Goal: Information Seeking & Learning: Learn about a topic

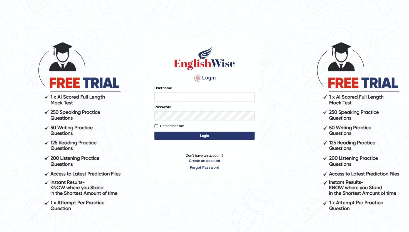
type input "amritpalkaurmalhi"
click at [172, 135] on button "Login" at bounding box center [204, 135] width 100 height 8
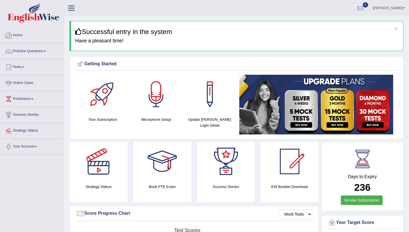
click at [23, 36] on link "Home" at bounding box center [31, 35] width 63 height 14
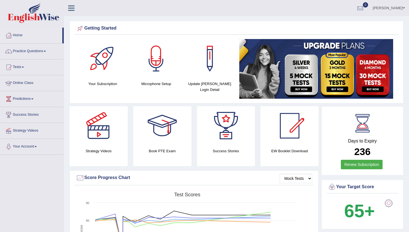
click at [29, 82] on link "Online Class" at bounding box center [31, 82] width 63 height 14
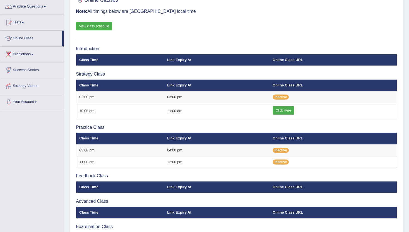
scroll to position [33, 0]
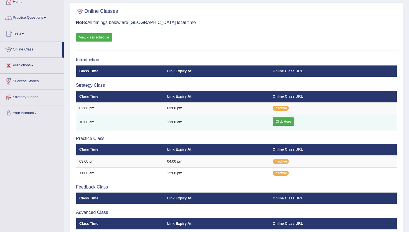
click at [281, 124] on link "Click Here" at bounding box center [283, 121] width 21 height 8
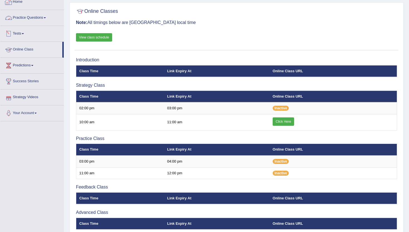
click at [19, 17] on link "Practice Questions" at bounding box center [31, 17] width 63 height 14
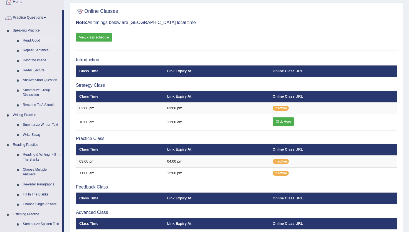
click at [33, 40] on link "Read Aloud" at bounding box center [41, 41] width 42 height 10
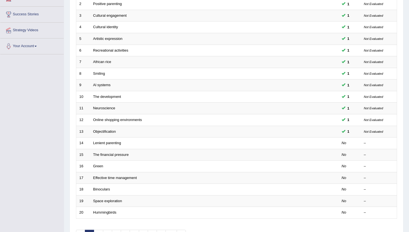
scroll to position [111, 0]
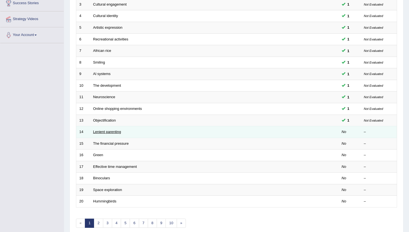
click at [120, 132] on link "Lenient parenting" at bounding box center [107, 131] width 28 height 4
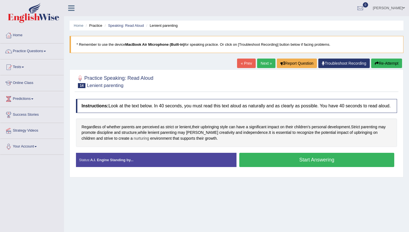
click at [134, 141] on span "nurturing" at bounding box center [141, 138] width 15 height 6
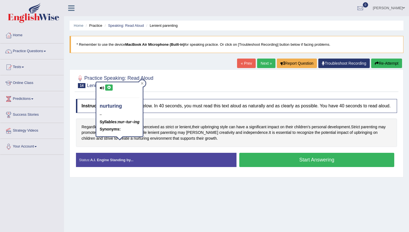
click at [106, 83] on div "nurturing – Syllables: nur–tur–ing Synonyms:" at bounding box center [119, 109] width 46 height 54
click at [108, 88] on icon at bounding box center [109, 87] width 4 height 3
click at [142, 81] on div at bounding box center [142, 83] width 7 height 7
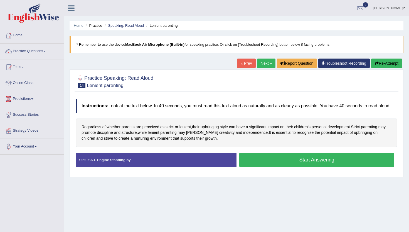
click at [256, 166] on button "Start Answering" at bounding box center [316, 160] width 155 height 14
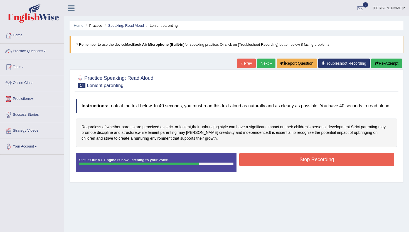
click at [256, 166] on button "Stop Recording" at bounding box center [316, 159] width 155 height 13
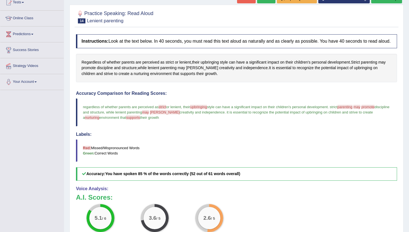
scroll to position [67, 0]
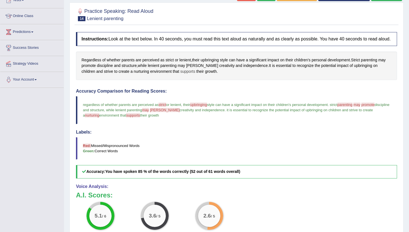
click at [180, 74] on span "supports" at bounding box center [187, 71] width 15 height 6
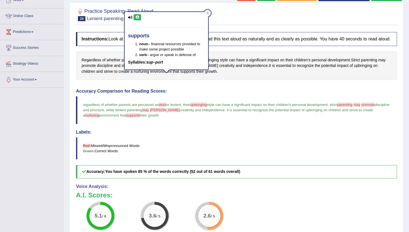
click at [139, 16] on icon at bounding box center [137, 17] width 4 height 3
click at [209, 12] on icon at bounding box center [207, 13] width 3 height 3
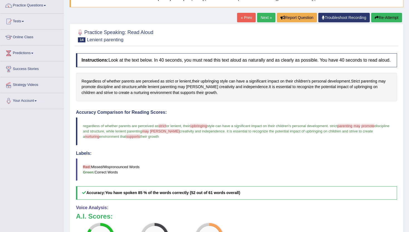
scroll to position [45, 0]
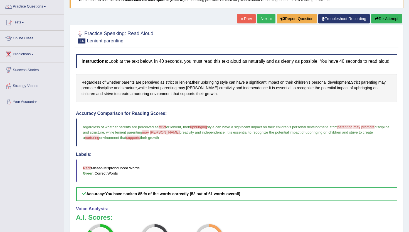
click at [265, 15] on link "Next »" at bounding box center [266, 18] width 18 height 9
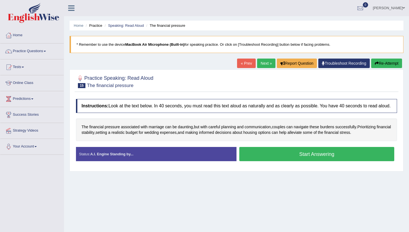
click at [295, 157] on button "Start Answering" at bounding box center [316, 154] width 155 height 14
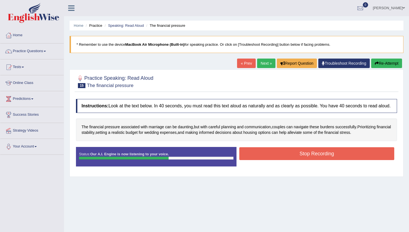
click at [312, 160] on button "Stop Recording" at bounding box center [316, 153] width 155 height 13
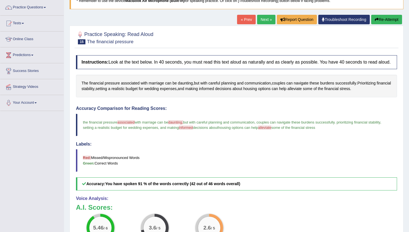
scroll to position [45, 0]
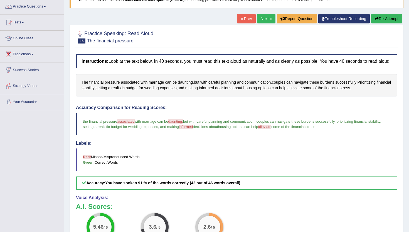
click at [266, 19] on link "Next »" at bounding box center [266, 18] width 18 height 9
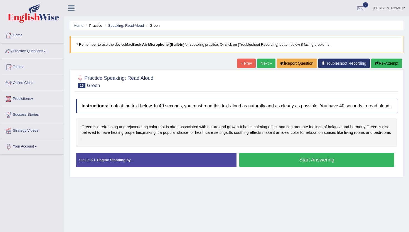
click at [297, 166] on button "Start Answering" at bounding box center [316, 160] width 155 height 14
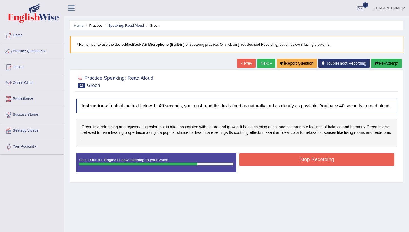
click at [297, 166] on button "Stop Recording" at bounding box center [316, 159] width 155 height 13
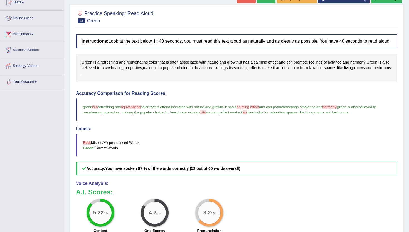
scroll to position [67, 0]
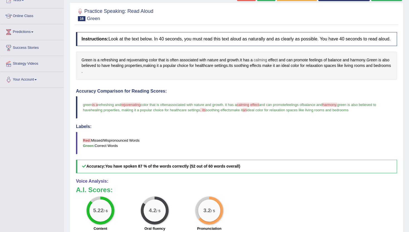
click at [264, 63] on span "calming" at bounding box center [260, 60] width 13 height 6
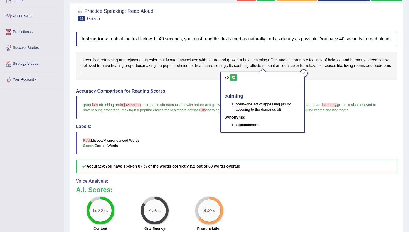
click at [235, 77] on icon at bounding box center [234, 77] width 4 height 3
click at [304, 70] on div at bounding box center [304, 73] width 7 height 7
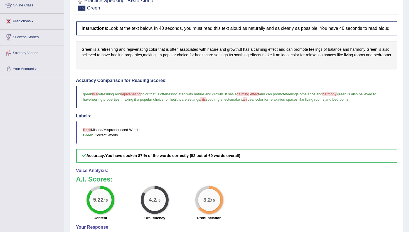
scroll to position [78, 0]
click at [137, 52] on span "rejuvenating" at bounding box center [137, 49] width 21 height 6
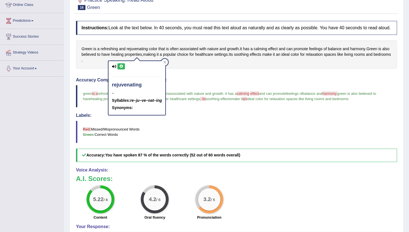
click at [121, 65] on icon at bounding box center [121, 66] width 4 height 3
click at [164, 60] on div at bounding box center [164, 62] width 7 height 7
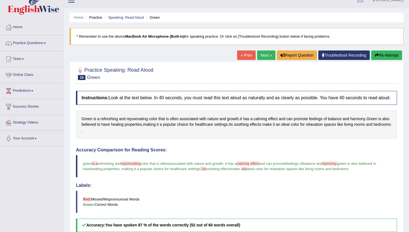
scroll to position [0, 0]
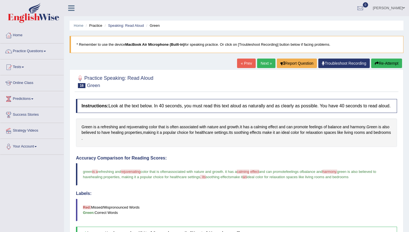
click at [260, 61] on link "Next »" at bounding box center [266, 62] width 18 height 9
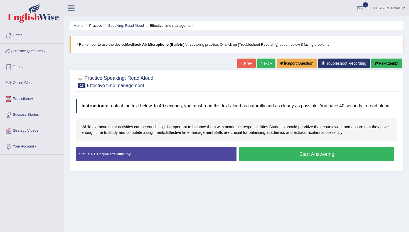
click at [299, 160] on button "Start Answering" at bounding box center [316, 154] width 155 height 14
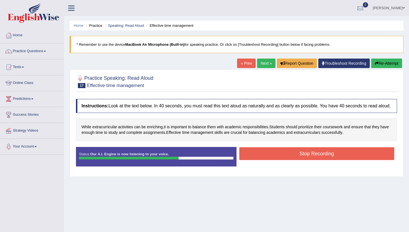
click at [299, 160] on button "Stop Recording" at bounding box center [316, 153] width 155 height 13
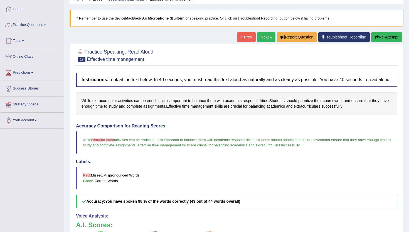
scroll to position [22, 0]
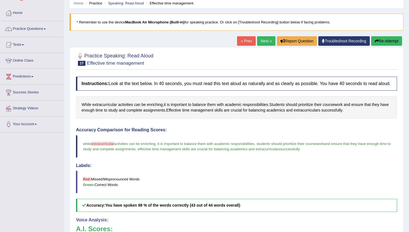
click at [265, 38] on link "Next »" at bounding box center [266, 40] width 18 height 9
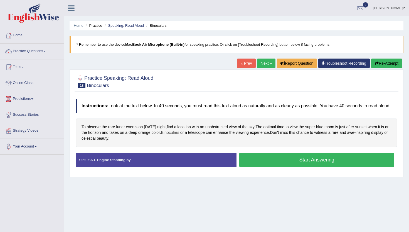
click at [179, 135] on span "Binoculars" at bounding box center [170, 132] width 18 height 6
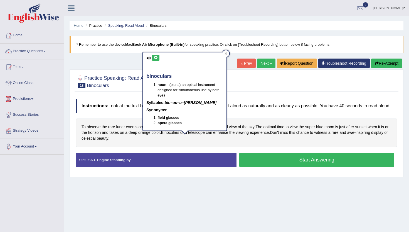
click at [154, 55] on button at bounding box center [156, 58] width 8 height 6
click at [225, 51] on div at bounding box center [226, 53] width 7 height 7
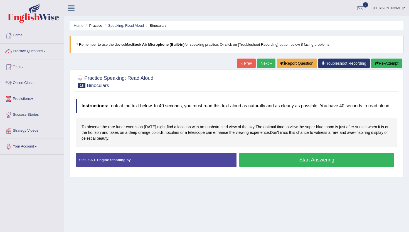
click at [272, 161] on button "Start Answering" at bounding box center [316, 160] width 155 height 14
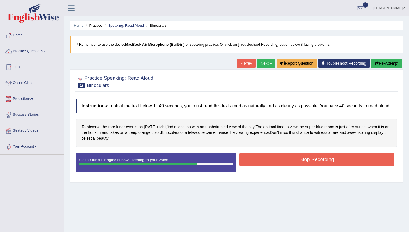
click at [271, 161] on button "Stop Recording" at bounding box center [316, 159] width 155 height 13
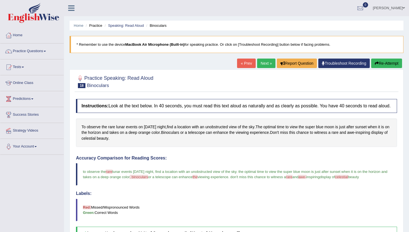
click at [261, 61] on link "Next »" at bounding box center [266, 62] width 18 height 9
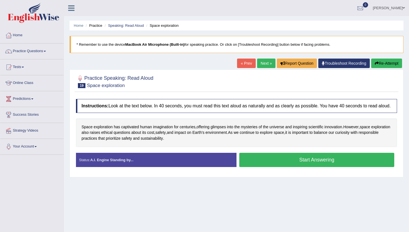
click at [295, 165] on button "Start Answering" at bounding box center [316, 160] width 155 height 14
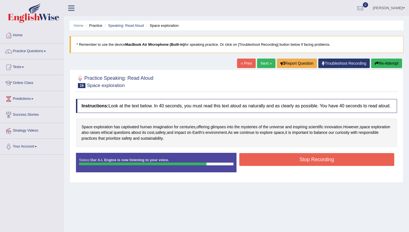
click at [295, 165] on button "Stop Recording" at bounding box center [316, 159] width 155 height 13
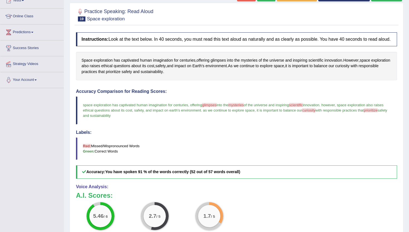
scroll to position [67, 0]
click at [350, 68] on span "curiosity" at bounding box center [342, 66] width 14 height 6
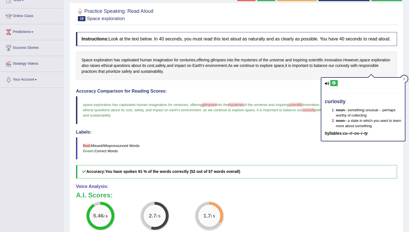
click at [332, 82] on button at bounding box center [334, 83] width 8 height 6
click at [257, 134] on h4 "Labels:" at bounding box center [236, 131] width 321 height 5
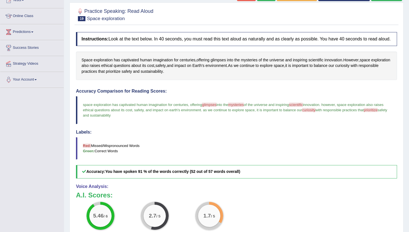
scroll to position [56, 0]
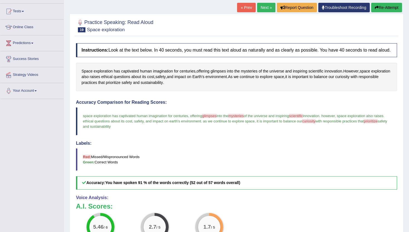
click at [261, 9] on link "Next »" at bounding box center [266, 7] width 18 height 9
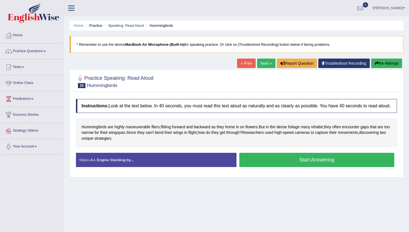
click at [298, 164] on button "Start Answering" at bounding box center [316, 160] width 155 height 14
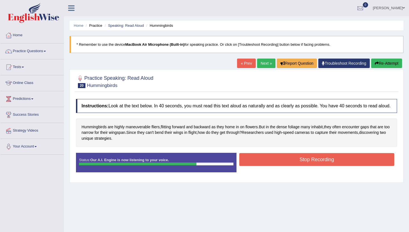
click at [298, 164] on button "Stop Recording" at bounding box center [316, 159] width 155 height 13
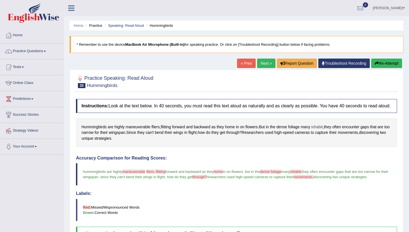
click at [322, 130] on span "inhabit" at bounding box center [316, 127] width 11 height 6
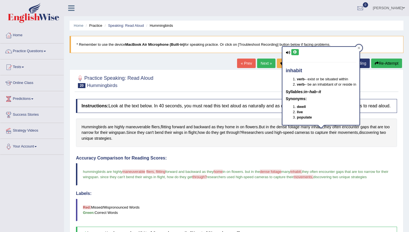
click at [293, 51] on icon at bounding box center [295, 51] width 4 height 3
click at [360, 48] on icon at bounding box center [359, 47] width 3 height 3
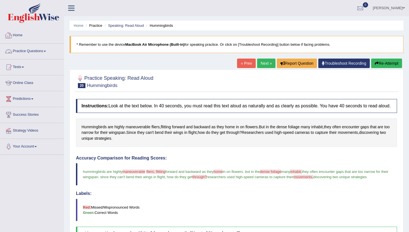
click at [39, 50] on link "Practice Questions" at bounding box center [31, 50] width 63 height 14
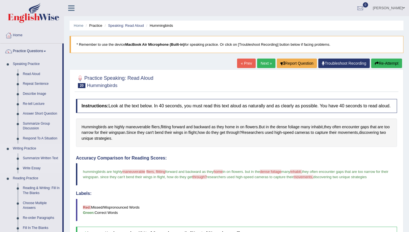
click at [31, 157] on link "Summarize Written Text" at bounding box center [41, 158] width 42 height 10
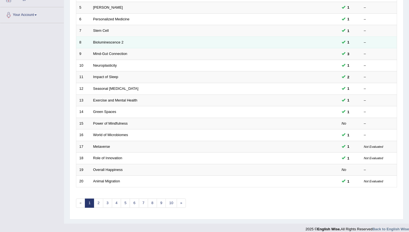
scroll to position [134, 0]
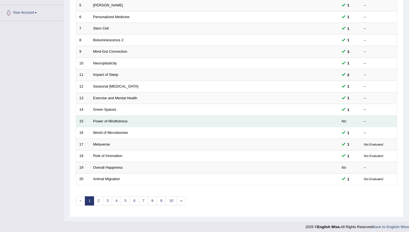
click at [102, 124] on td "Power of Mindfulness" at bounding box center [193, 121] width 207 height 12
click at [104, 120] on link "Power of Mindfulness" at bounding box center [110, 121] width 35 height 4
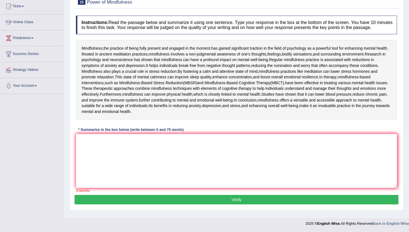
scroll to position [89, 0]
click at [148, 188] on textarea at bounding box center [236, 161] width 321 height 54
click at [148, 181] on textarea at bounding box center [236, 161] width 321 height 54
click at [109, 156] on textarea "Regular mindfullness" at bounding box center [236, 161] width 321 height 54
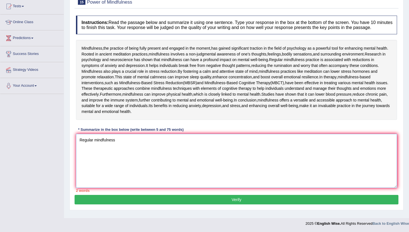
click at [148, 159] on textarea "Regular mindfulness" at bounding box center [236, 161] width 321 height 54
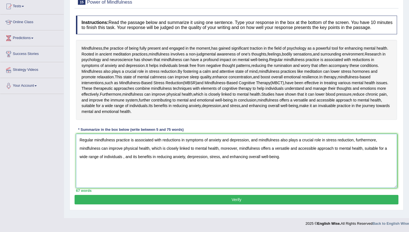
type textarea "Regular mindfulness practice is associated with reductions in symptoms of anxie…"
click at [143, 204] on button "Verify" at bounding box center [237, 199] width 324 height 9
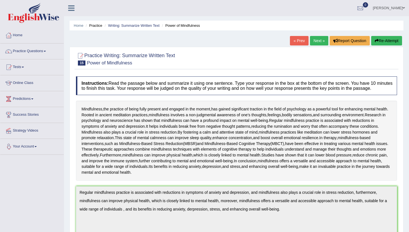
scroll to position [0, 0]
click at [26, 51] on link "Practice Questions" at bounding box center [31, 50] width 63 height 14
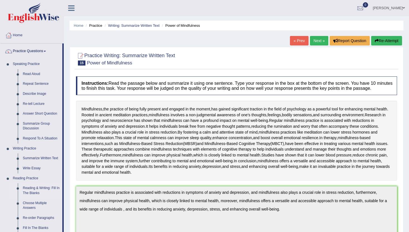
click at [31, 193] on link "Reading & Writing: Fill In The Blanks" at bounding box center [41, 190] width 42 height 15
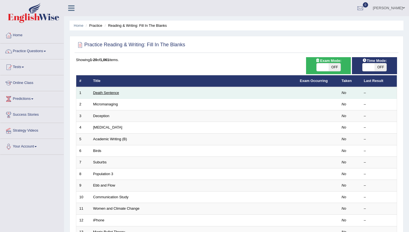
click at [115, 94] on link "Death Sentence" at bounding box center [106, 92] width 26 height 4
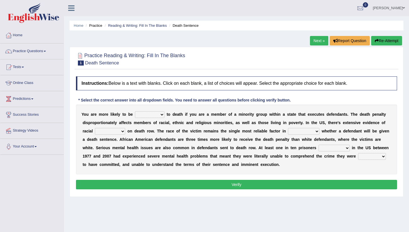
click at [152, 116] on select "penalized blamed complained sentenced" at bounding box center [150, 114] width 30 height 7
select select "penalized"
click at [114, 134] on select "bias equality appearance background" at bounding box center [110, 131] width 30 height 7
select select "bias"
click at [296, 129] on select "determining adjoining undermining examining" at bounding box center [303, 131] width 31 height 7
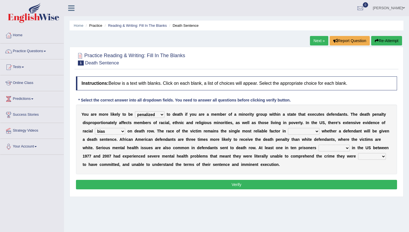
select select "determining"
click at [341, 146] on select "electrocuted persecuted executed captured" at bounding box center [334, 147] width 31 height 7
select select "persecuted"
click at [371, 156] on select "alleged acclaimed persuaded claimed" at bounding box center [372, 156] width 28 height 7
select select "alleged"
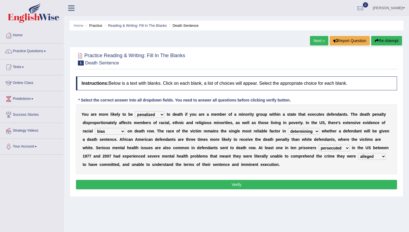
click at [340, 188] on button "Verify" at bounding box center [236, 184] width 321 height 9
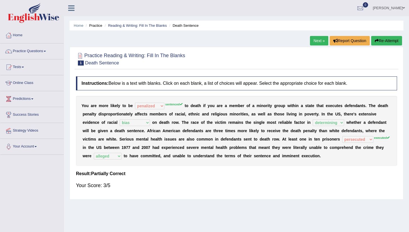
click at [319, 41] on link "Next »" at bounding box center [319, 40] width 18 height 9
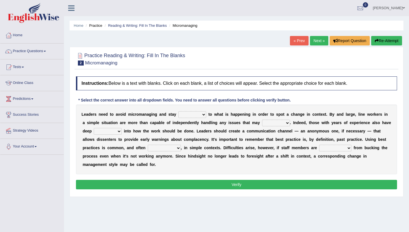
click at [198, 116] on select "complied connected precise concise" at bounding box center [192, 114] width 28 height 7
select select "connected"
click at [277, 123] on select "apprise rise encounter arise" at bounding box center [276, 122] width 28 height 7
select select "rise"
click at [111, 134] on select "incursion insight indignity indication" at bounding box center [108, 131] width 28 height 7
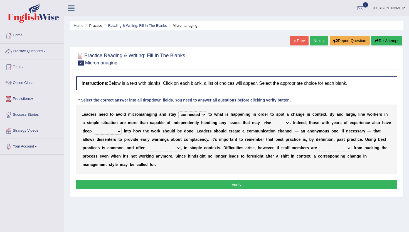
select select "insight"
click at [170, 151] on div "L e a d e r s n e e d t o a v o i d m i c r o m a n a g i n g a n d s t a y com…" at bounding box center [236, 139] width 321 height 70
click at [170, 148] on select "inappropriate apprehensive appropriate forbidden" at bounding box center [164, 147] width 33 height 7
select select "inappropriate"
click at [169, 152] on div "L e a d e r s n e e d t o a v o i d m i c r o m a n a g i n g a n d s t a y com…" at bounding box center [236, 139] width 321 height 70
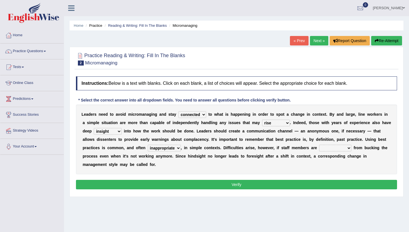
click at [169, 148] on select "inappropriate apprehensive appropriate forbidden" at bounding box center [164, 147] width 33 height 7
click at [332, 151] on select "disarranged disinclined discouraged disintegrated" at bounding box center [335, 147] width 32 height 7
select select "disintegrated"
click at [338, 182] on button "Verify" at bounding box center [236, 184] width 321 height 9
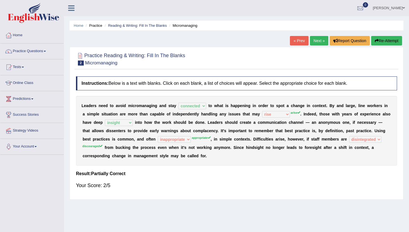
click at [313, 42] on link "Next »" at bounding box center [319, 40] width 18 height 9
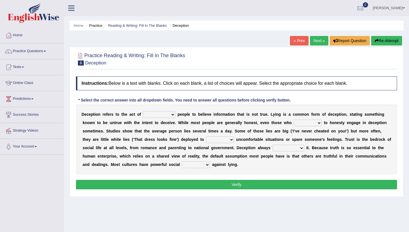
click at [160, 114] on select "discouraging forbidding detecting encouraging" at bounding box center [159, 114] width 32 height 7
click at [19, 33] on link "Home" at bounding box center [31, 35] width 63 height 14
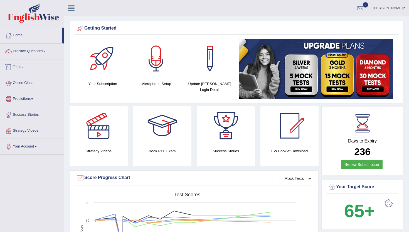
click at [24, 65] on link "Tests" at bounding box center [31, 66] width 63 height 14
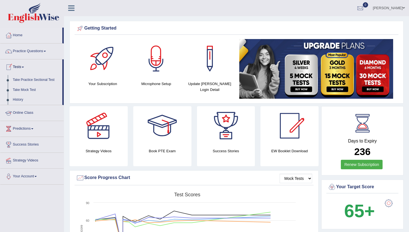
click at [16, 113] on link "Online Class" at bounding box center [31, 112] width 63 height 14
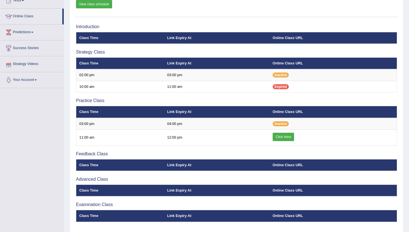
scroll to position [67, 0]
